Goal: Task Accomplishment & Management: Use online tool/utility

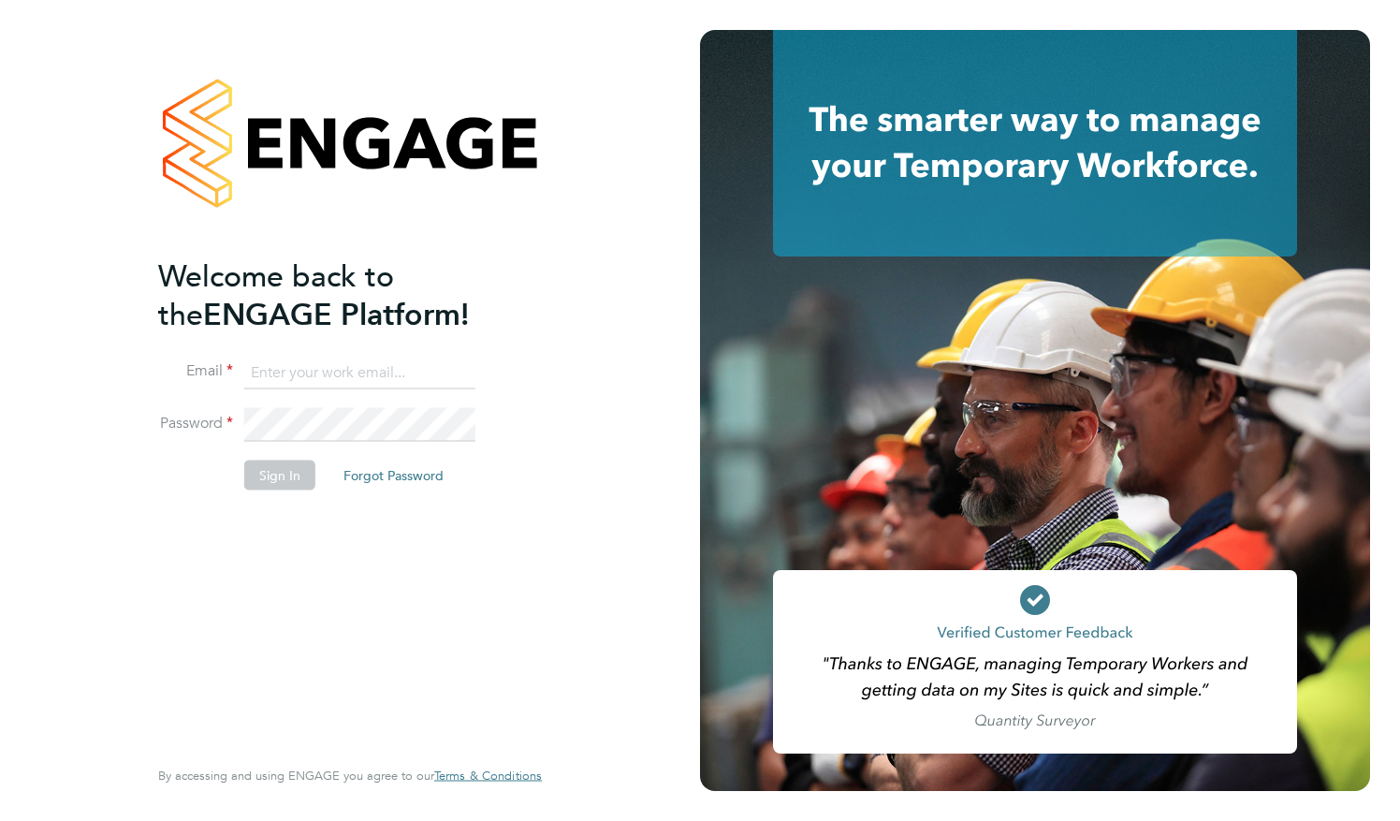
type input "[PERSON_NAME][EMAIL_ADDRESS][PERSON_NAME][DOMAIN_NAME]"
click at [275, 477] on button "Sign In" at bounding box center [279, 474] width 71 height 30
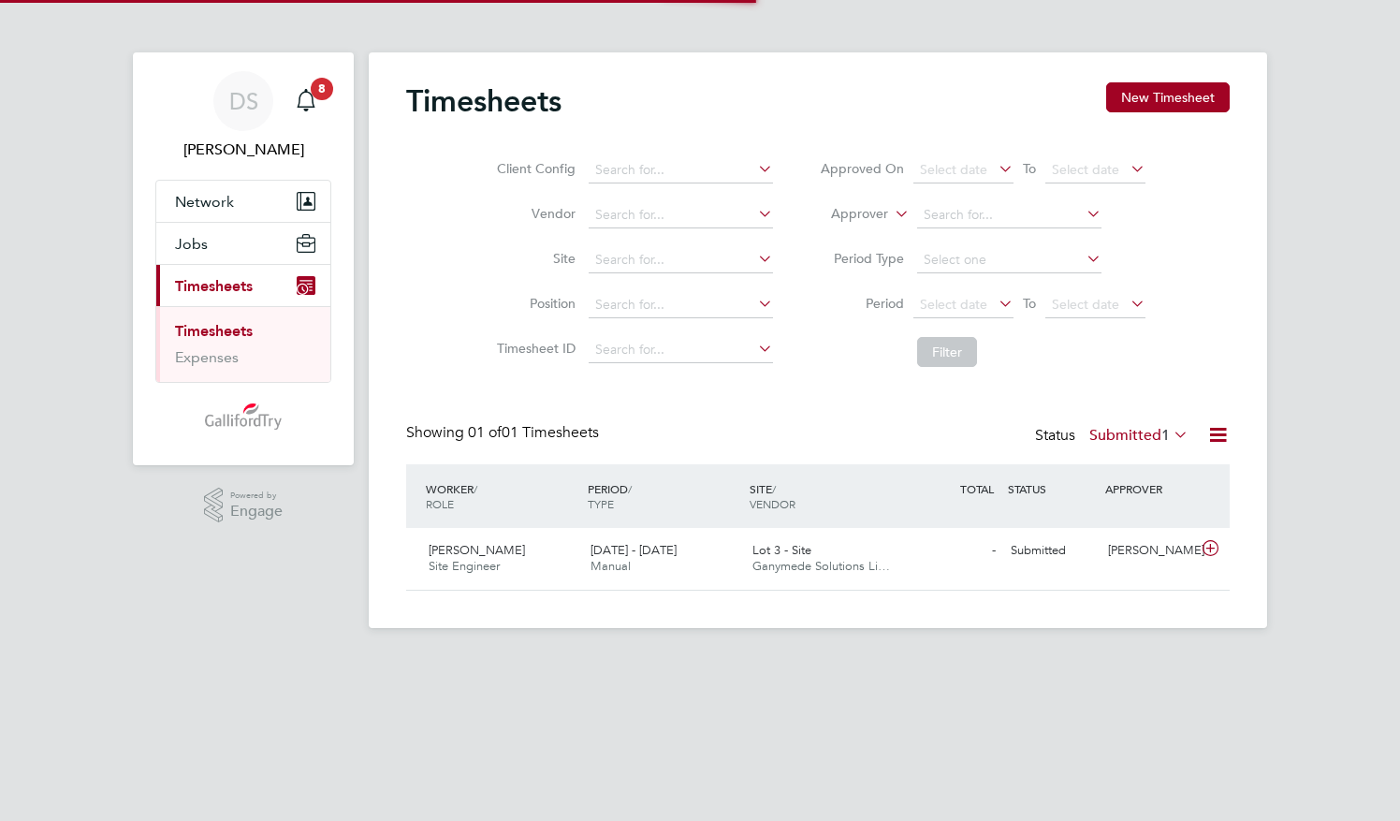
scroll to position [47, 162]
click at [421, 551] on div "Darren Coyne Site Engineer 15 - 21 Sep 2025" at bounding box center [502, 558] width 162 height 47
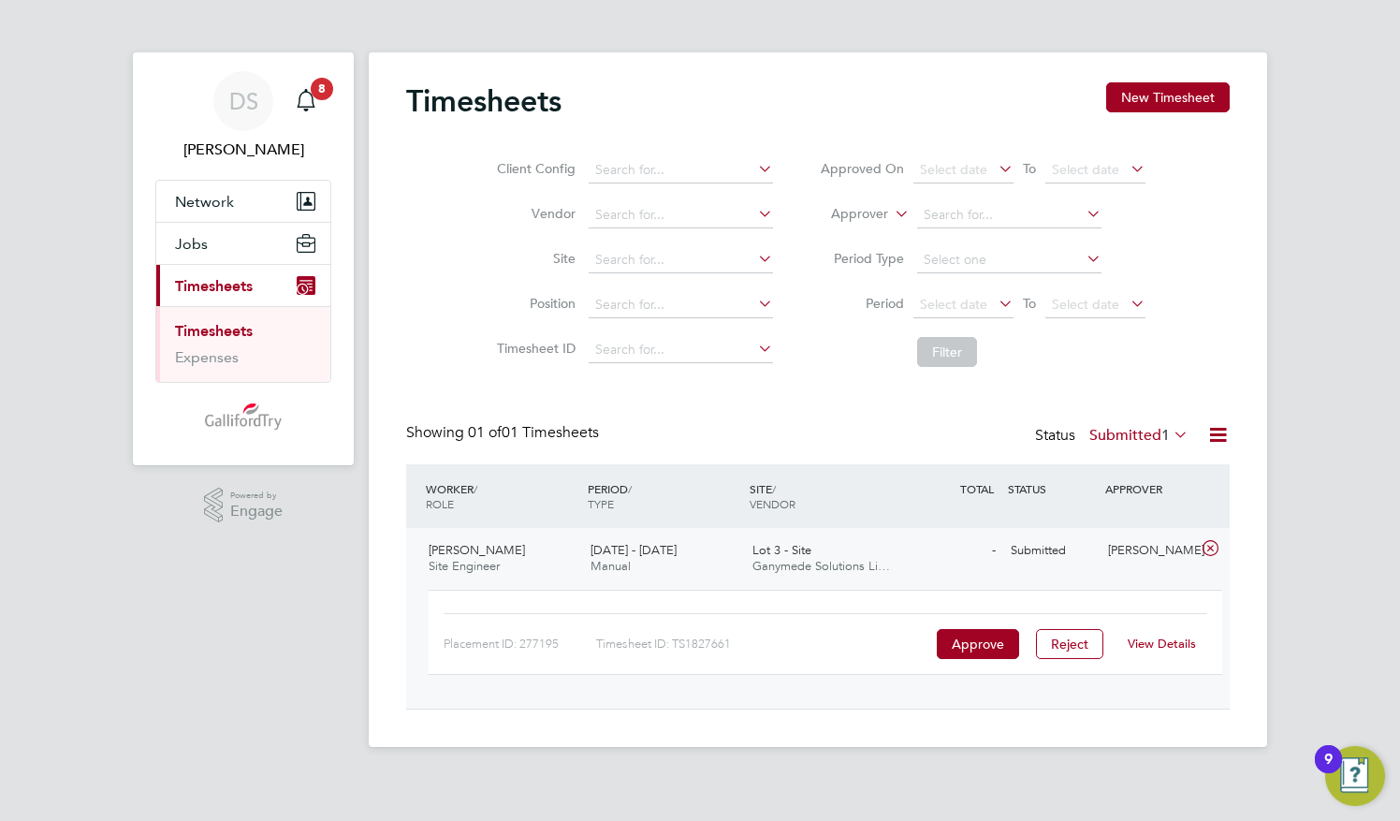
click at [1159, 645] on link "View Details" at bounding box center [1162, 643] width 68 height 16
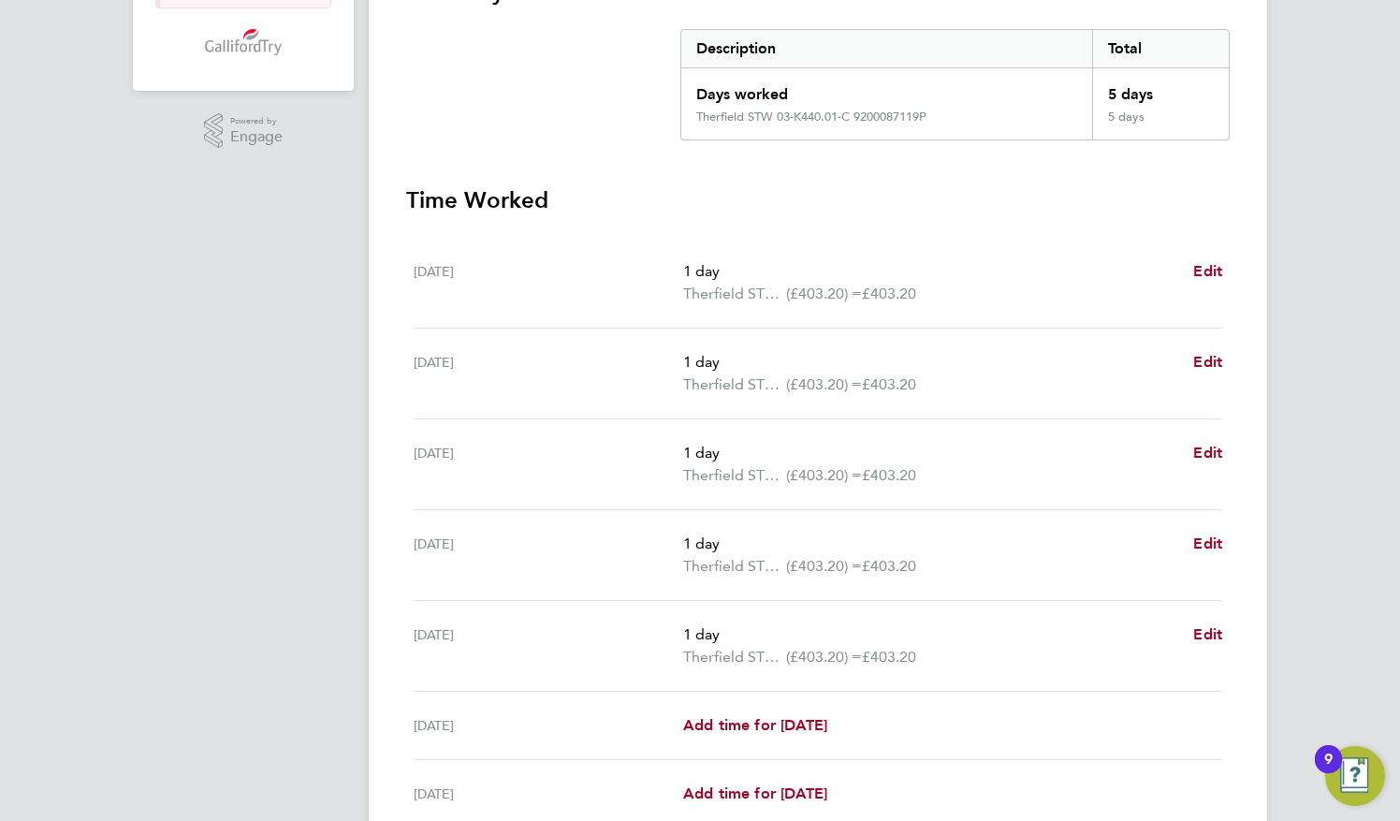
scroll to position [543, 0]
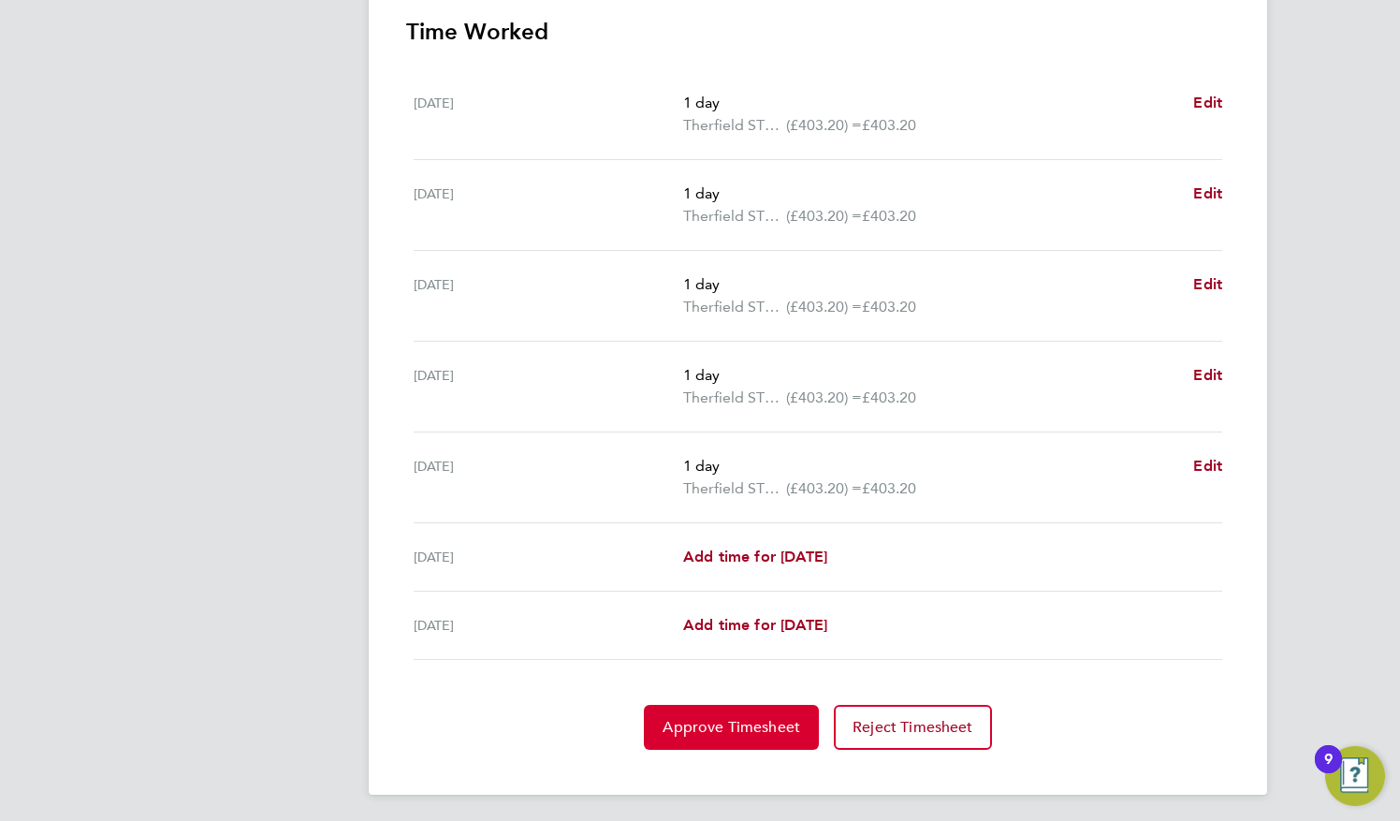
click at [735, 732] on button "Approve Timesheet" at bounding box center [731, 727] width 175 height 45
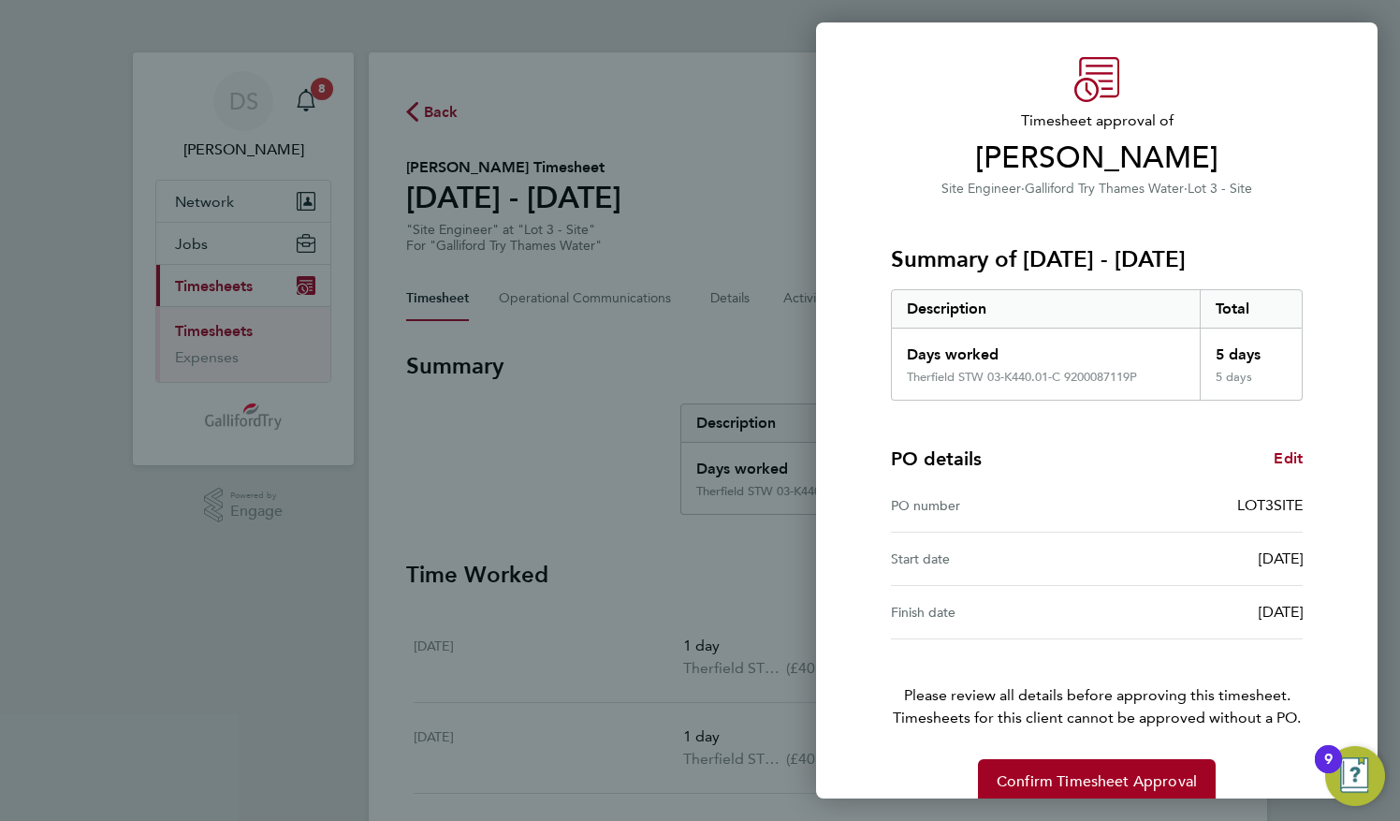
scroll to position [73, 0]
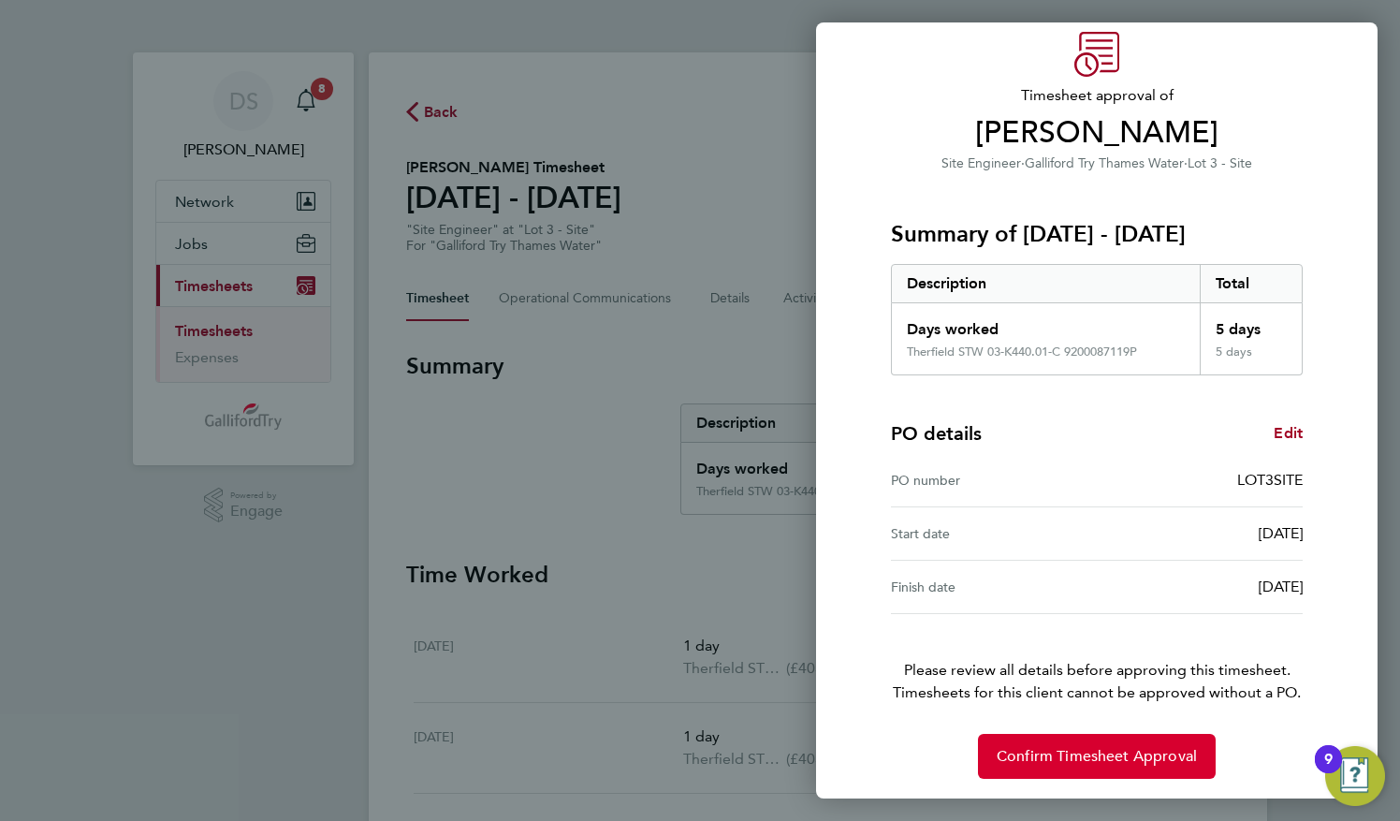
click at [1082, 747] on span "Confirm Timesheet Approval" at bounding box center [1097, 756] width 200 height 19
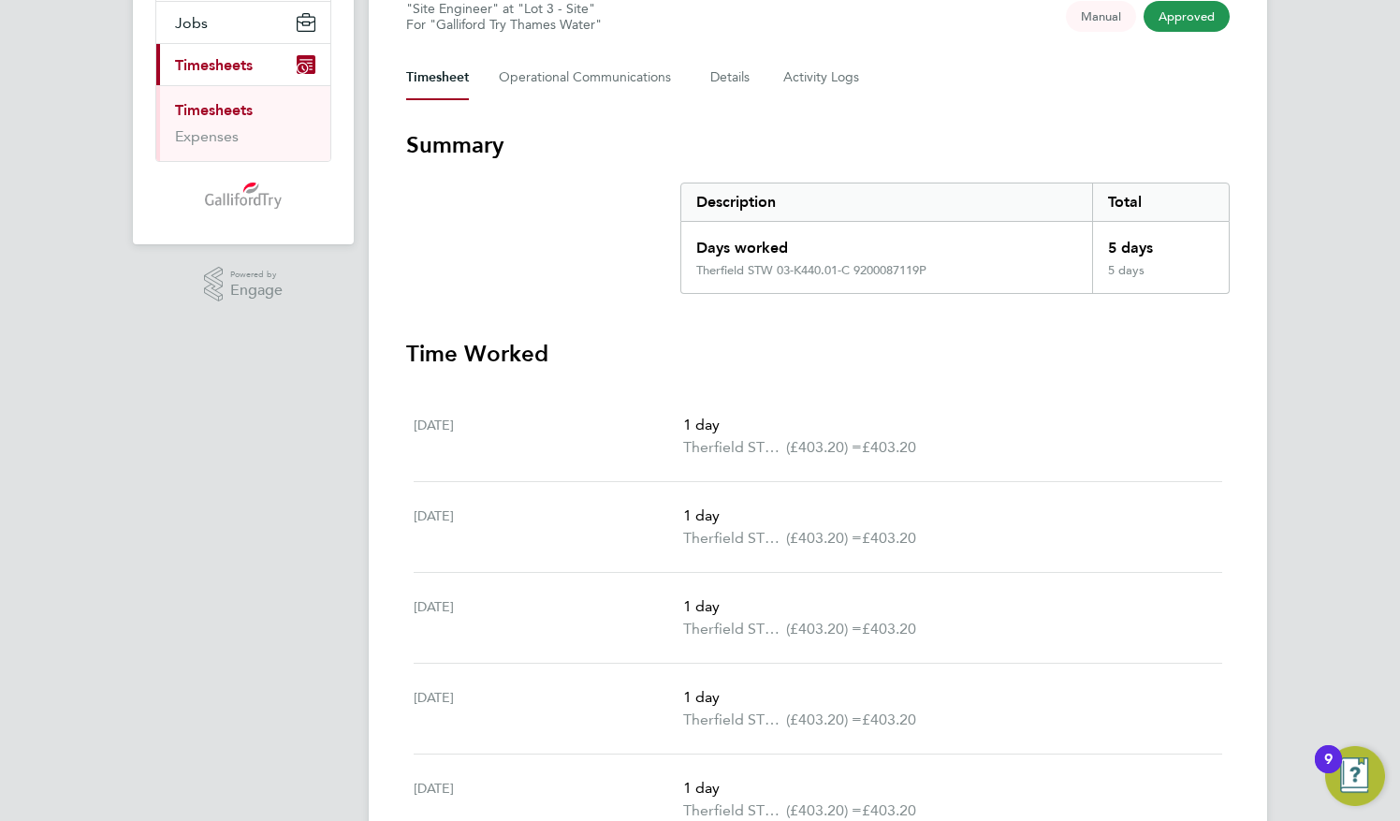
scroll to position [94, 0]
